Goal: Information Seeking & Learning: Learn about a topic

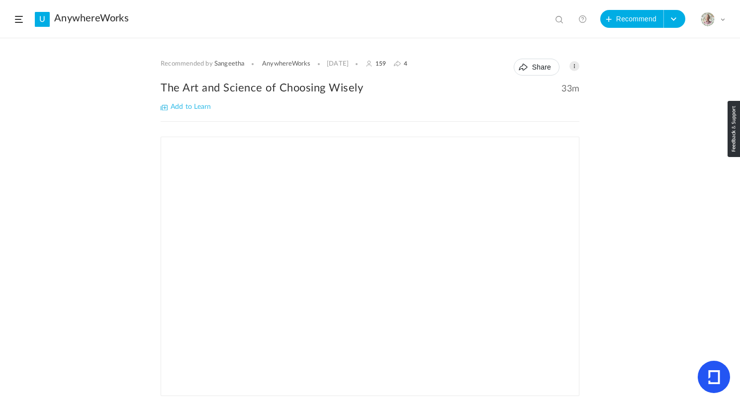
click at [189, 104] on span "Add to Learn" at bounding box center [186, 106] width 50 height 7
click at [16, 16] on span at bounding box center [19, 19] width 8 height 7
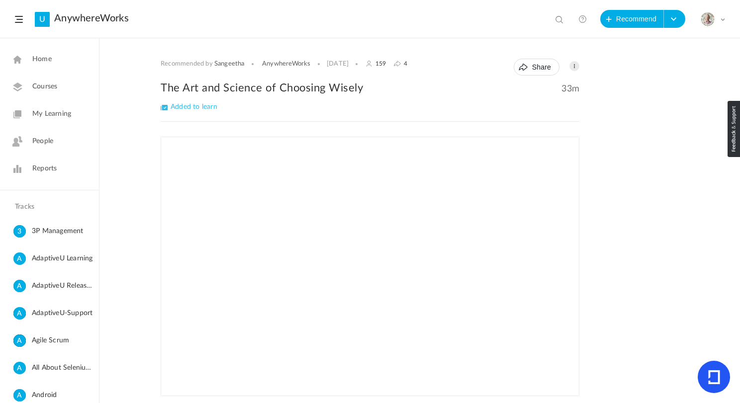
click at [56, 112] on span "My Learning" at bounding box center [51, 114] width 39 height 10
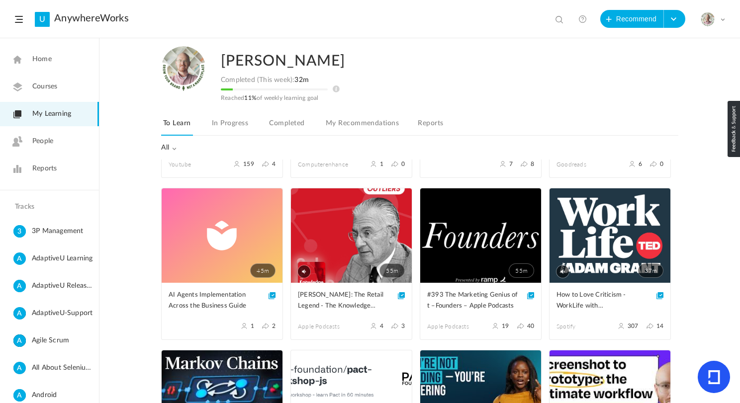
scroll to position [134, 0]
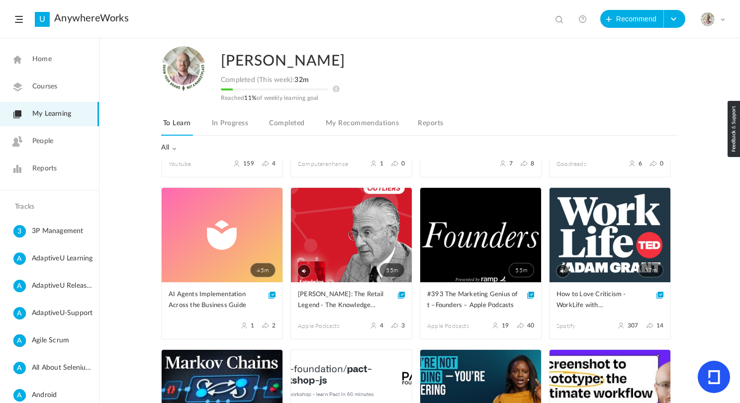
click at [228, 122] on link "In Progress" at bounding box center [230, 126] width 40 height 19
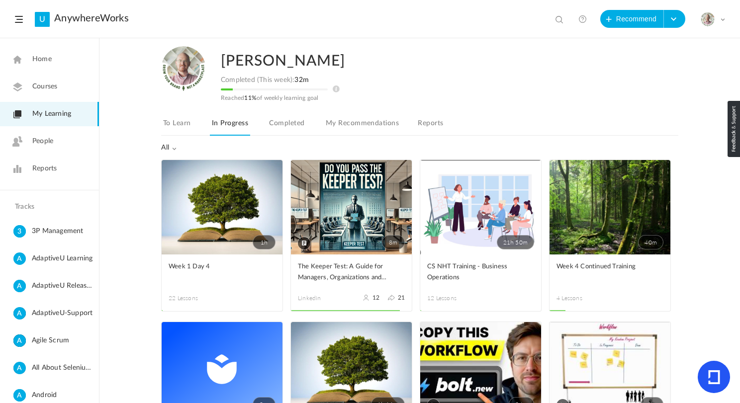
click at [353, 204] on link "8m" at bounding box center [351, 207] width 121 height 94
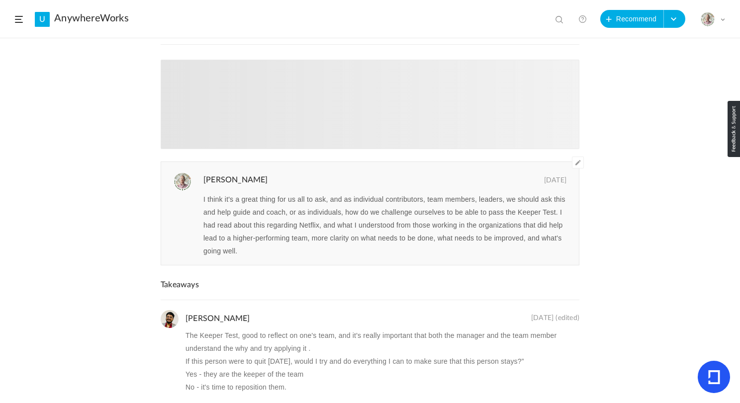
scroll to position [98, 0]
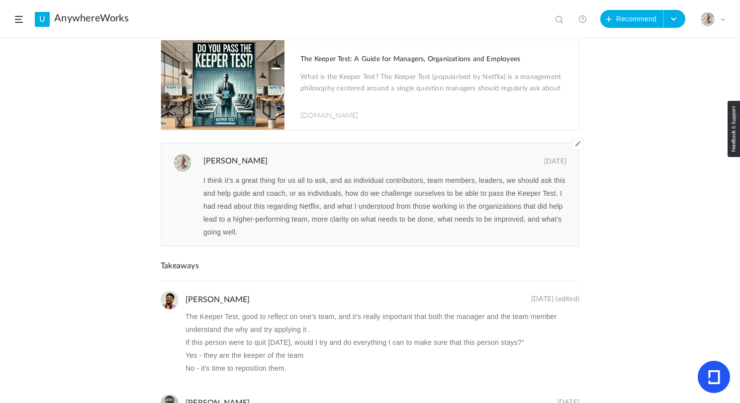
click at [292, 241] on div "I think it's a great thing for us all to ask, and as individual contributors, t…" at bounding box center [390, 210] width 378 height 72
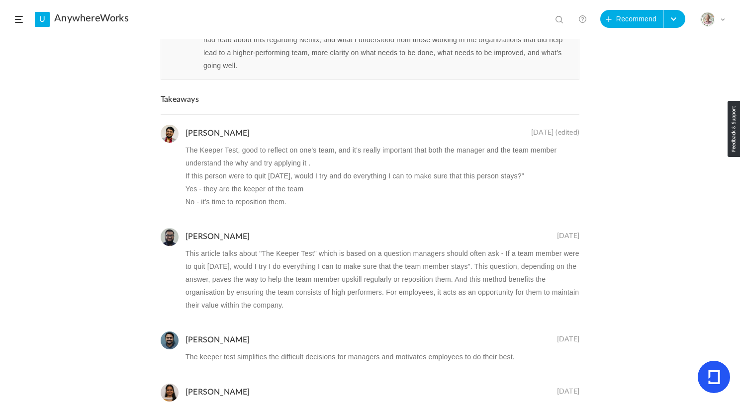
scroll to position [0, 0]
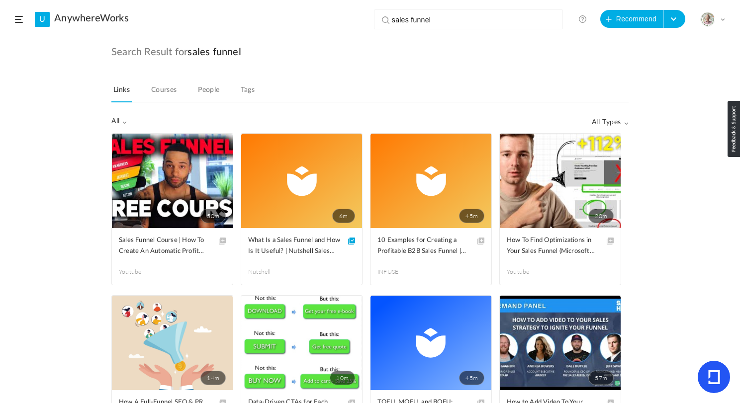
scroll to position [3803, 0]
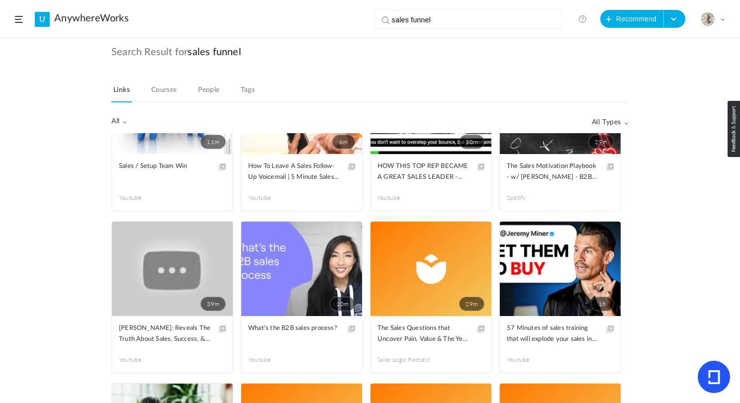
click at [45, 21] on link "U" at bounding box center [42, 19] width 15 height 15
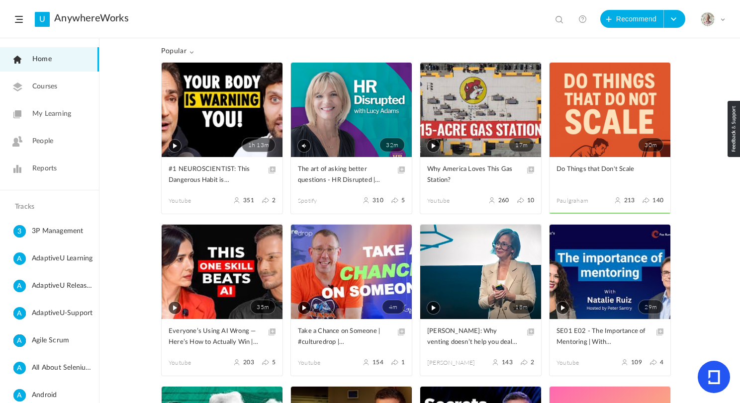
click at [65, 118] on span "My Learning" at bounding box center [51, 114] width 39 height 10
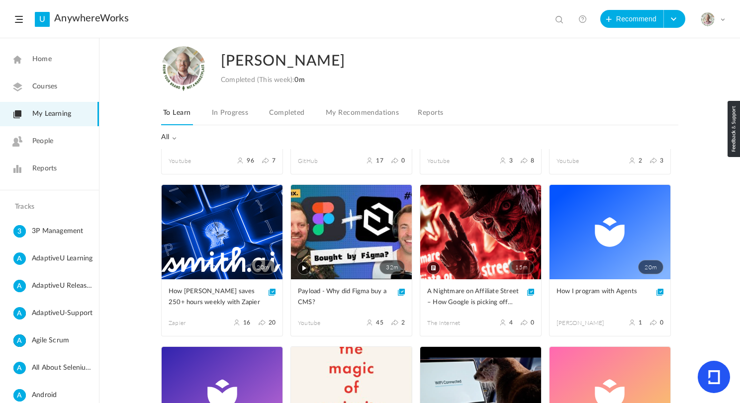
scroll to position [389, 0]
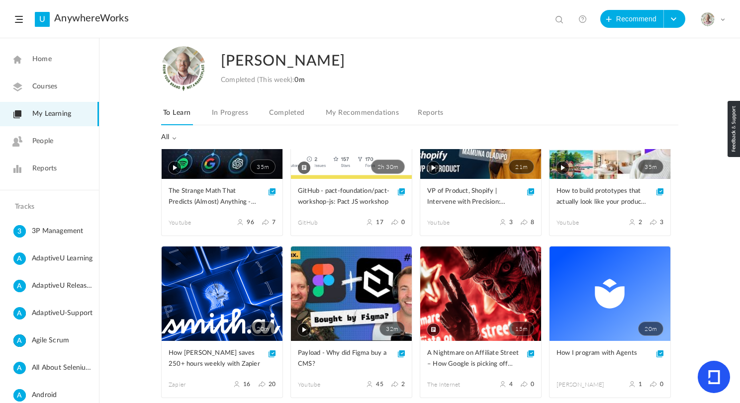
click at [362, 282] on link "32m" at bounding box center [351, 294] width 121 height 94
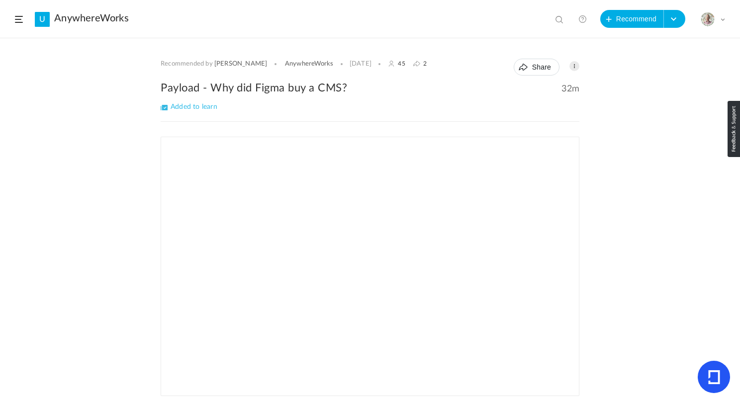
click at [215, 89] on h2 "Payload - Why did Figma buy a CMS?" at bounding box center [370, 88] width 419 height 15
click at [337, 87] on h2 "Payload - Why did Figma buy a CMS?" at bounding box center [370, 88] width 419 height 15
copy h2 "Why did Figma buy a CMS"
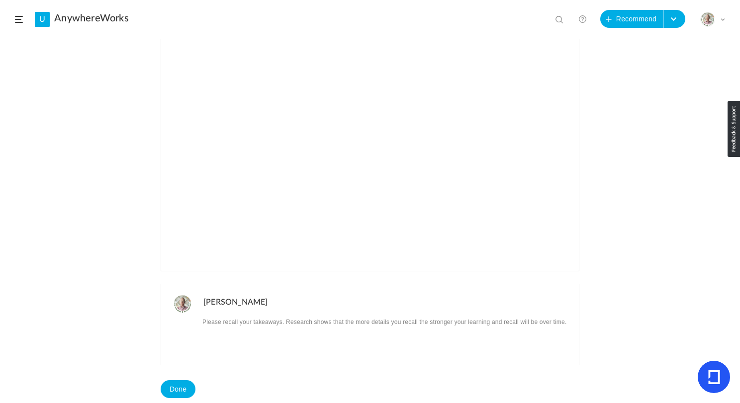
scroll to position [188, 0]
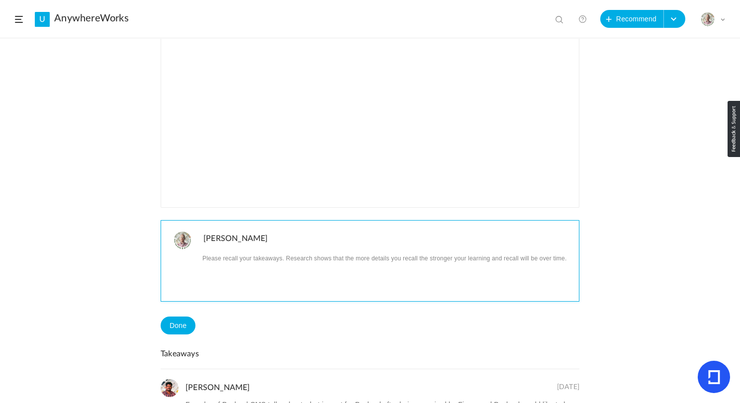
click at [249, 260] on p at bounding box center [387, 258] width 368 height 13
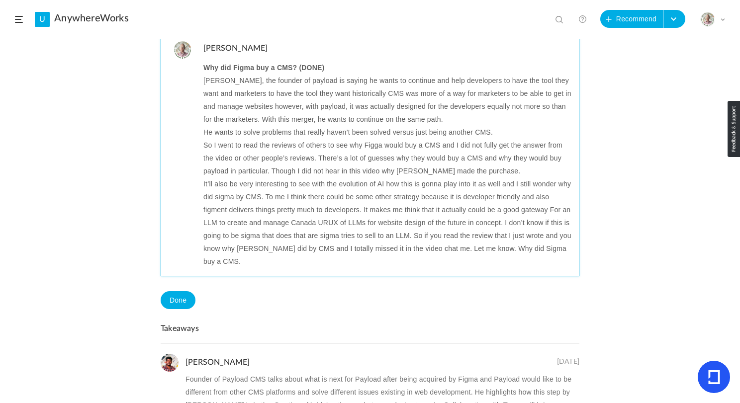
scroll to position [382, 0]
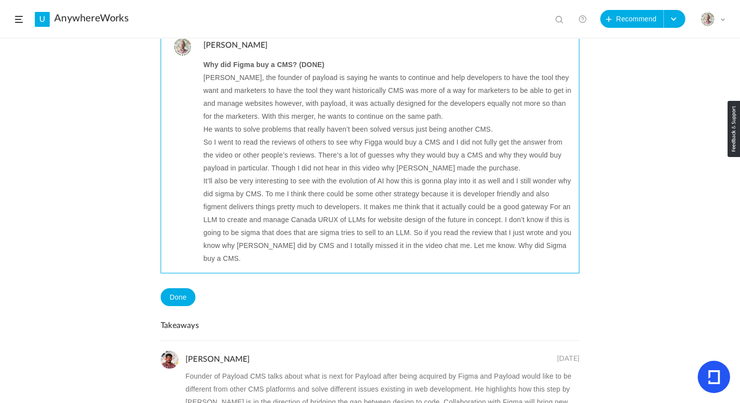
drag, startPoint x: 298, startPoint y: 61, endPoint x: 384, endPoint y: 62, distance: 85.5
click at [384, 62] on p "Why did Figma buy a CMS? (DONE)" at bounding box center [387, 64] width 368 height 13
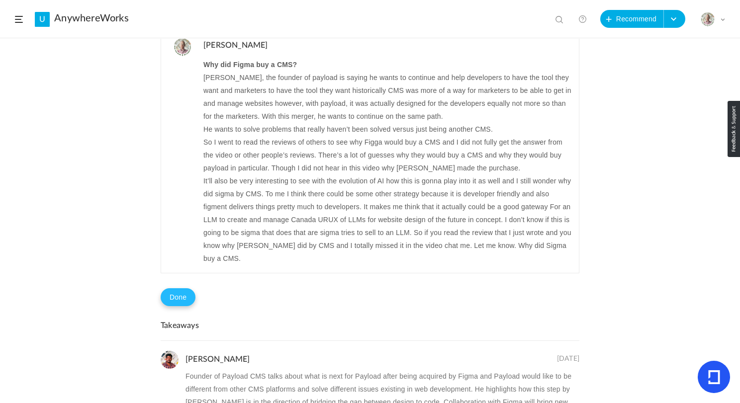
click at [177, 288] on button "Done" at bounding box center [178, 297] width 35 height 18
click at [240, 289] on button "Problem in completion?" at bounding box center [236, 297] width 83 height 17
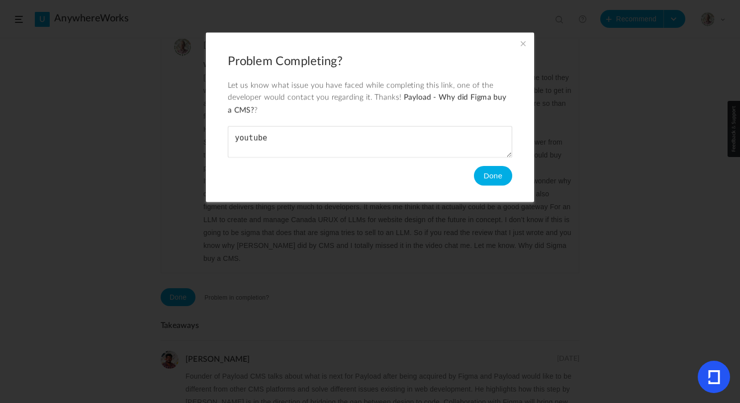
type textarea "youtube"
click at [490, 179] on button "Done" at bounding box center [493, 176] width 38 height 20
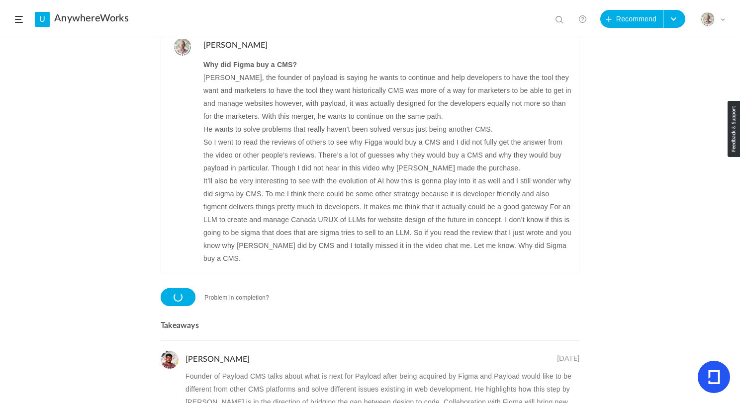
scroll to position [366, 0]
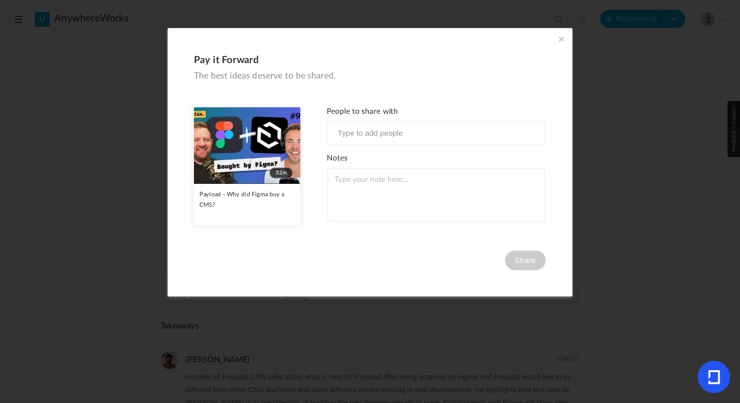
click at [563, 37] on span at bounding box center [561, 39] width 11 height 11
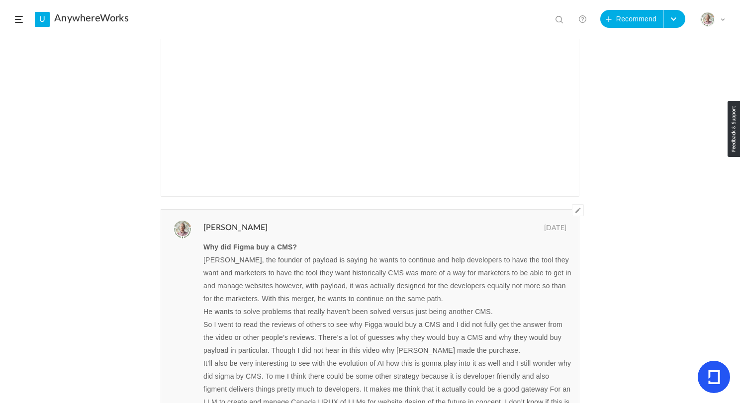
scroll to position [0, 0]
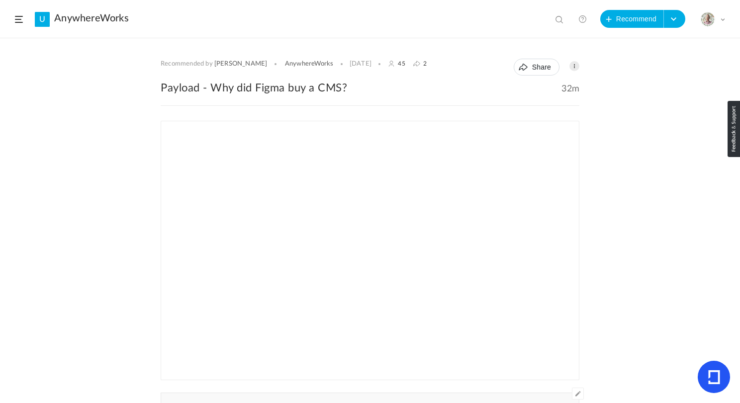
click at [22, 21] on span at bounding box center [19, 19] width 8 height 7
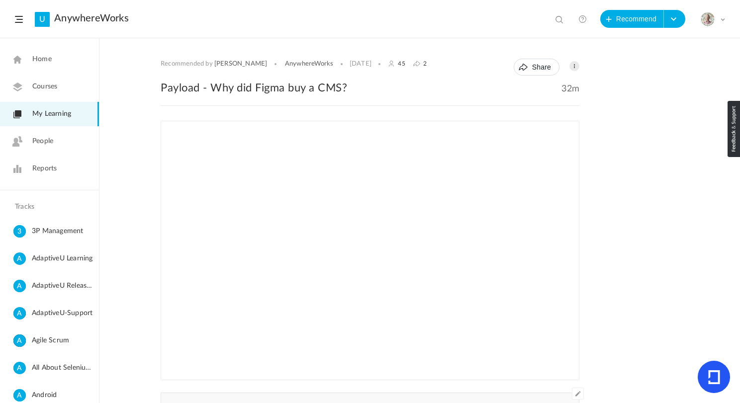
click at [57, 114] on span "My Learning" at bounding box center [51, 114] width 39 height 10
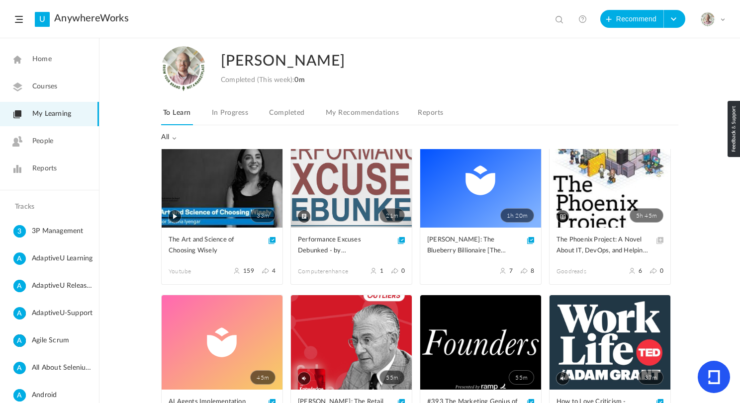
scroll to position [22, 0]
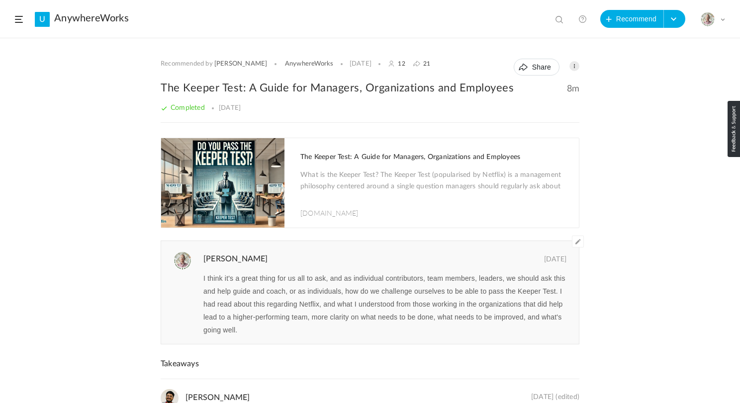
click at [578, 242] on span at bounding box center [578, 242] width 12 height 12
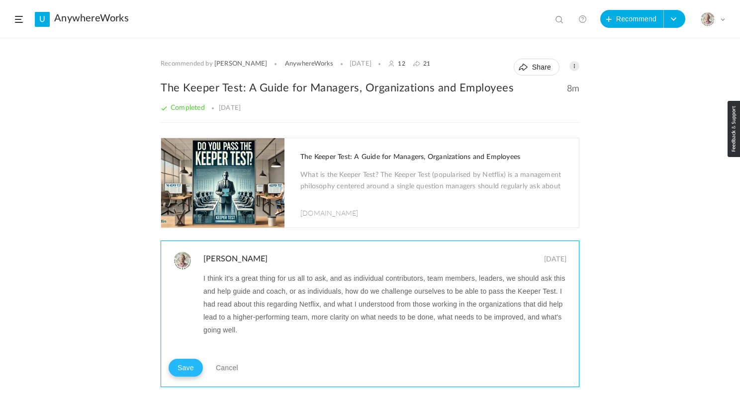
click at [183, 371] on button "Save" at bounding box center [186, 368] width 34 height 18
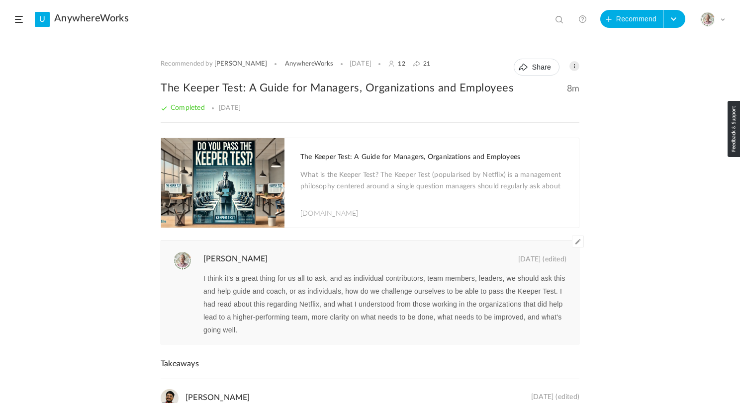
click at [571, 64] on span at bounding box center [574, 66] width 10 height 10
click at [521, 89] on link "Edit" at bounding box center [542, 88] width 74 height 18
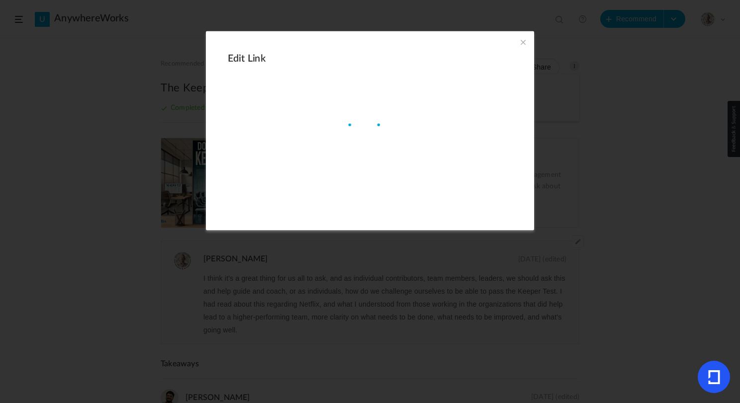
type input "[URL][DOMAIN_NAME]"
type input "The Keeper Test: A Guide for Managers, Organizations and Employees"
type input "8"
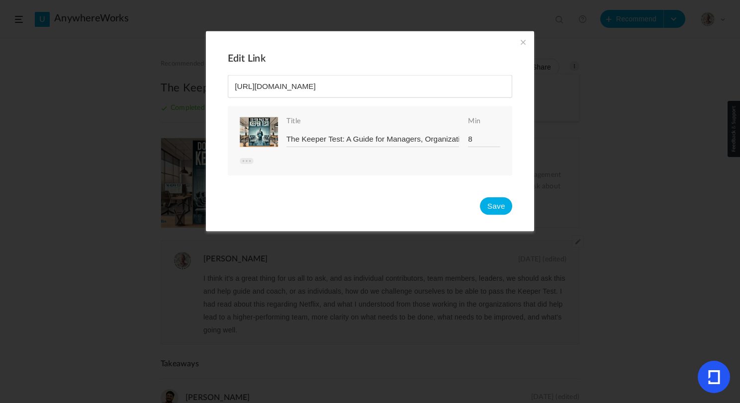
click at [521, 37] on span at bounding box center [523, 42] width 11 height 11
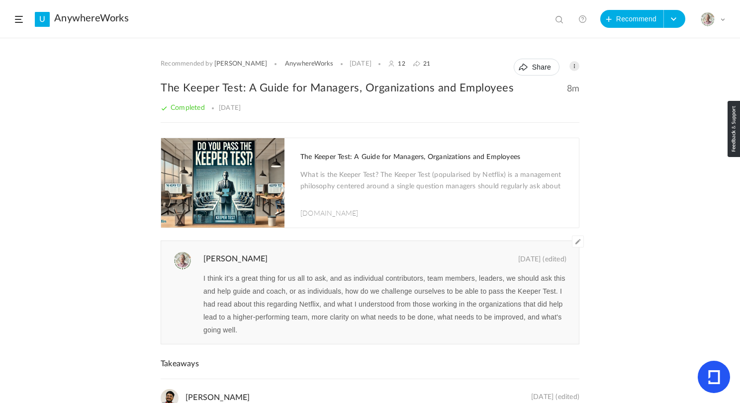
click at [572, 69] on span at bounding box center [574, 66] width 10 height 10
click at [519, 90] on link "Edit" at bounding box center [542, 88] width 74 height 18
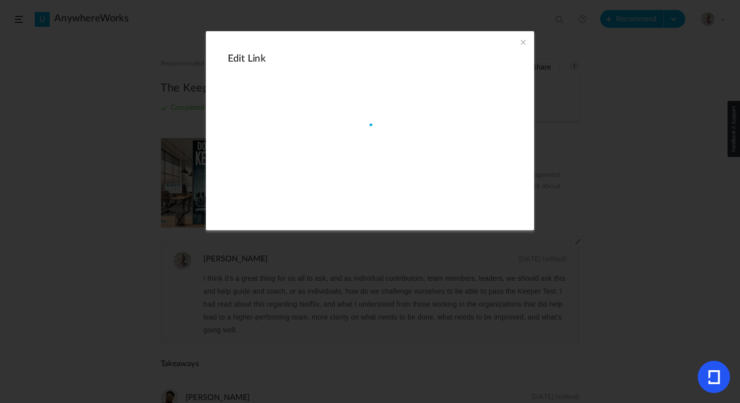
type input "[URL][DOMAIN_NAME]"
type input "The Keeper Test: A Guide for Managers, Organizations and Employees"
type input "8"
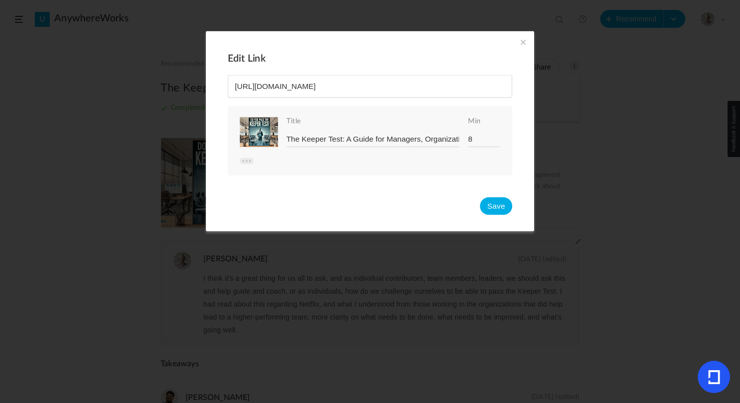
click at [247, 160] on span at bounding box center [247, 161] width 14 height 6
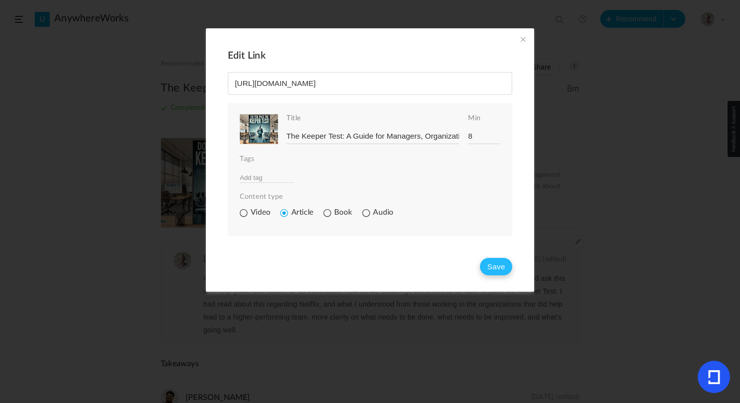
click at [492, 268] on button "Save" at bounding box center [496, 266] width 32 height 17
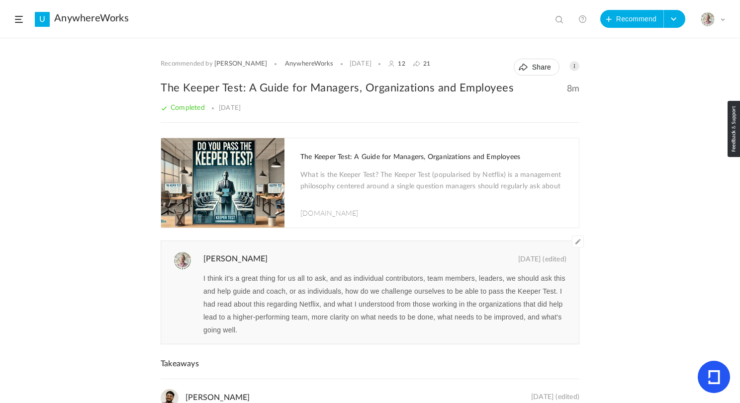
click at [16, 16] on span at bounding box center [19, 19] width 8 height 7
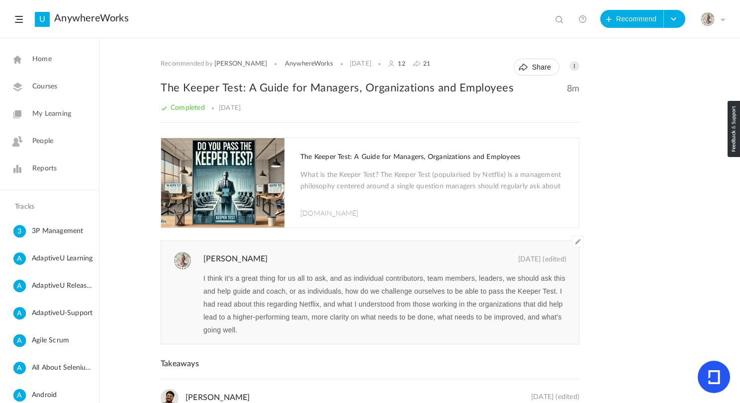
click at [58, 113] on span "My Learning" at bounding box center [51, 114] width 39 height 10
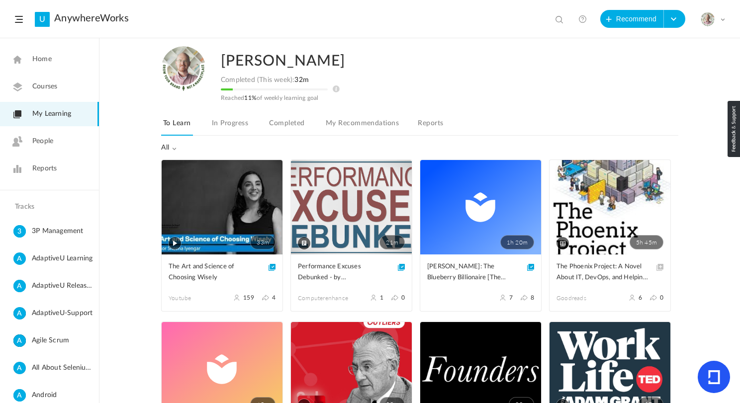
click at [350, 196] on link "21m" at bounding box center [351, 207] width 121 height 94
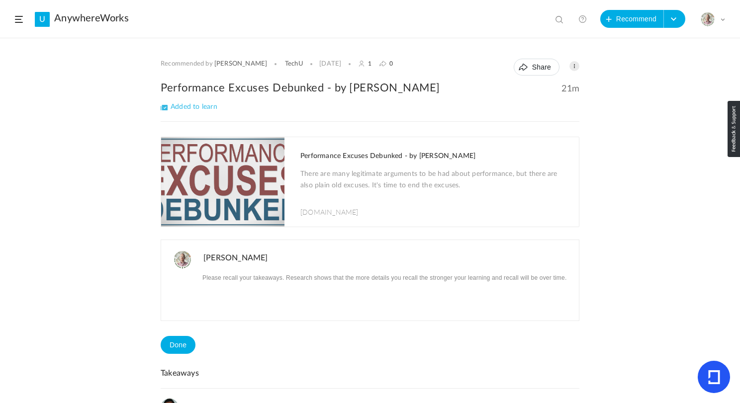
click at [361, 165] on div "Performance Excuses Debunked - by [PERSON_NAME] There are many legitimate argum…" at bounding box center [434, 182] width 288 height 90
